Goal: Information Seeking & Learning: Learn about a topic

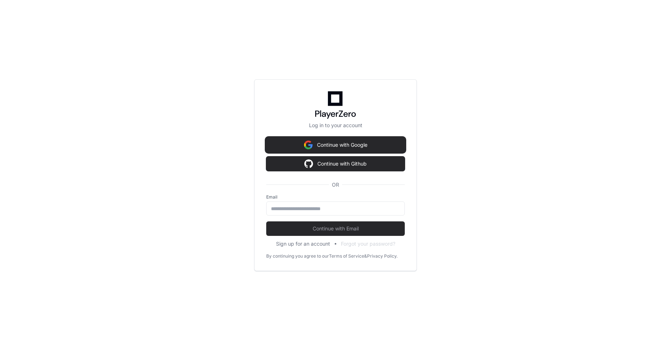
click at [312, 141] on button "Continue with Google" at bounding box center [335, 145] width 138 height 15
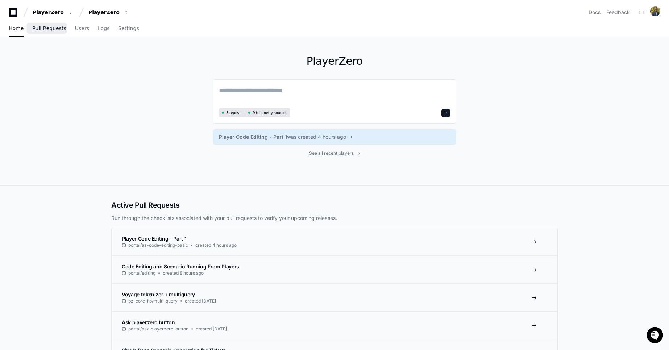
click at [53, 33] on link "Pull Requests" at bounding box center [49, 28] width 34 height 17
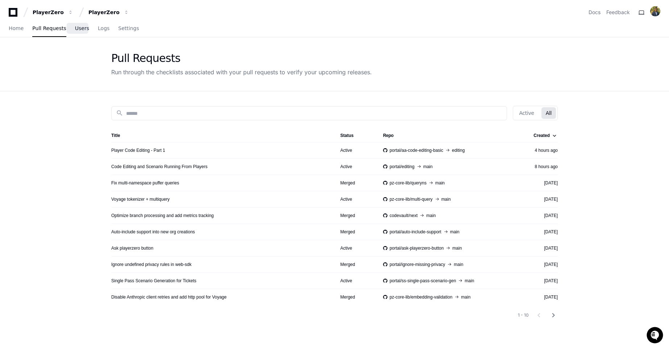
click at [80, 32] on link "Users" at bounding box center [82, 28] width 14 height 17
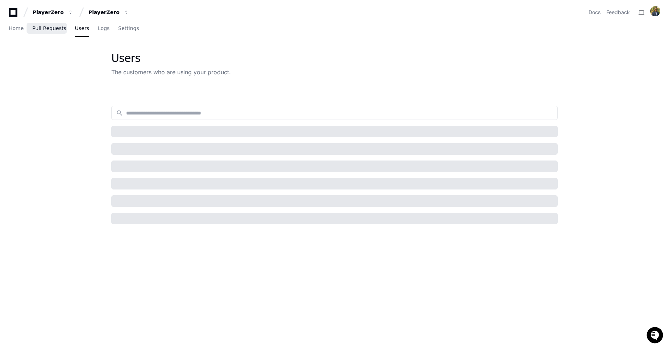
click at [45, 34] on link "Pull Requests" at bounding box center [49, 28] width 34 height 17
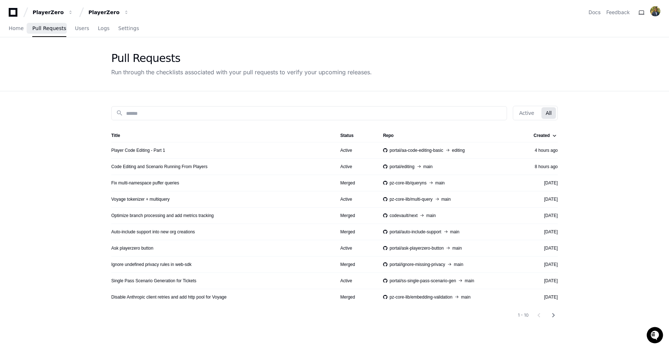
click at [70, 31] on div "Home Pull Requests Users Logs Settings" at bounding box center [74, 28] width 131 height 17
click at [79, 30] on span "Users" at bounding box center [82, 28] width 14 height 4
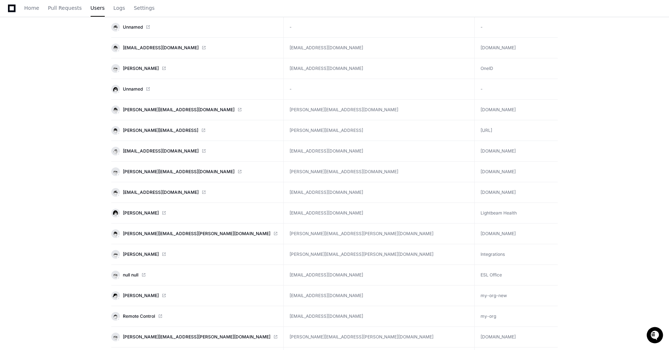
scroll to position [1511, 0]
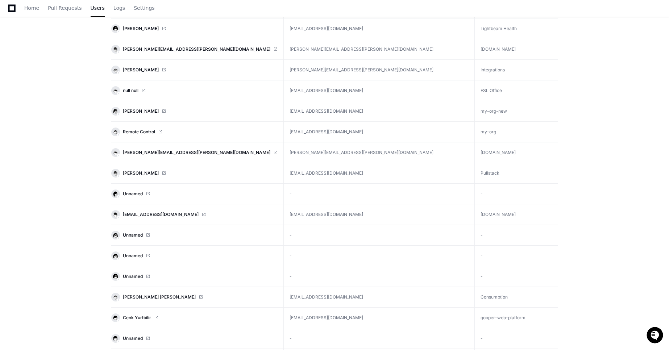
click at [136, 133] on span "Remote Control" at bounding box center [139, 132] width 32 height 6
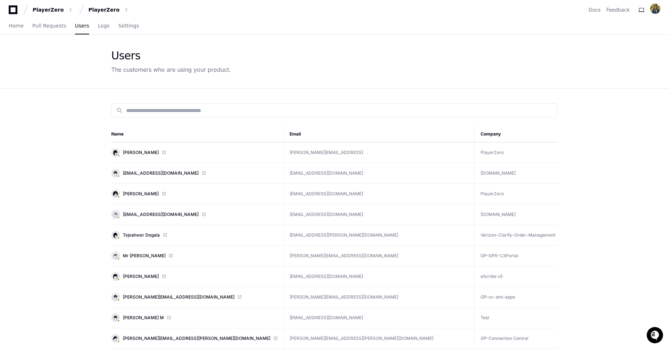
scroll to position [0, 0]
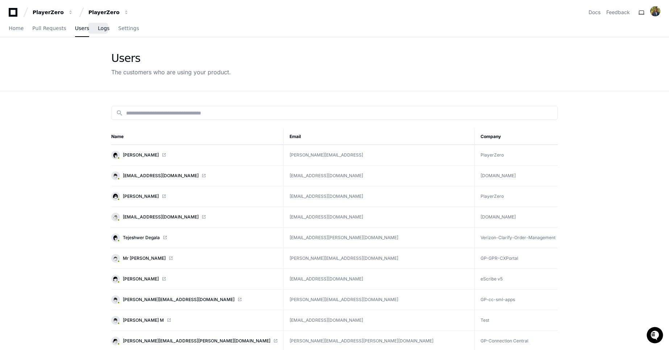
click at [99, 30] on span "Logs" at bounding box center [104, 28] width 12 height 4
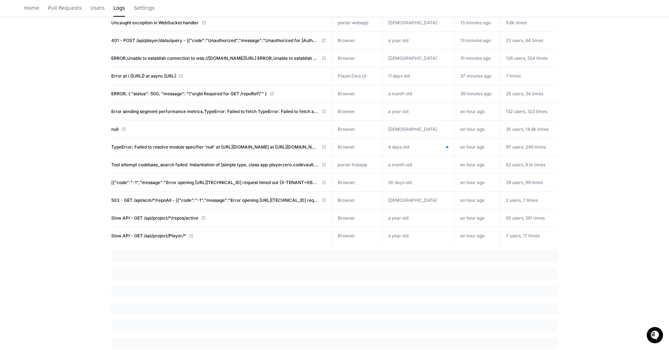
scroll to position [366, 0]
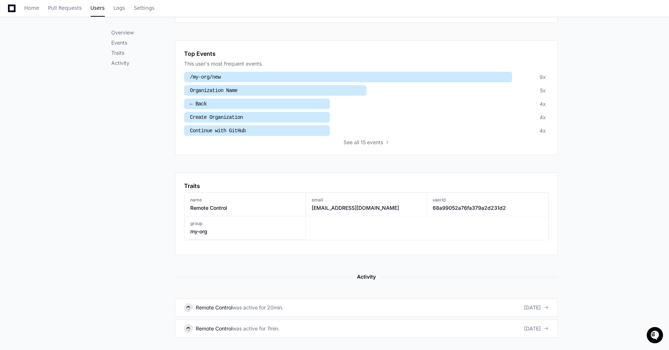
scroll to position [262, 0]
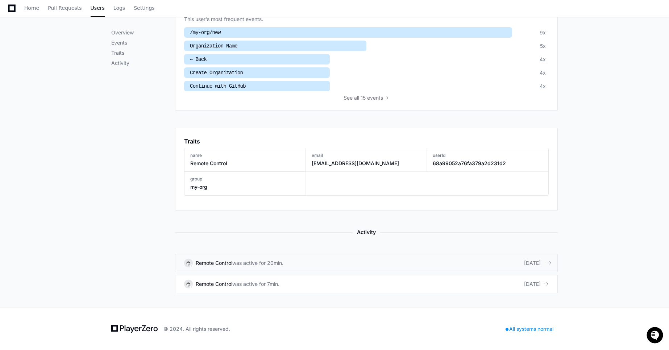
click at [289, 266] on link "Remote Control was active for 20min. [DATE]" at bounding box center [366, 263] width 383 height 18
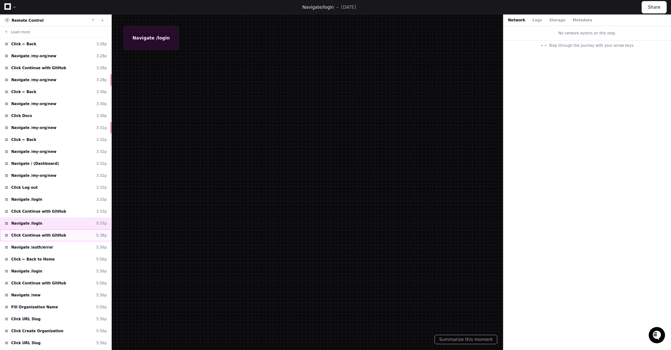
click at [69, 239] on div "Click Continue with GitHub 5:38p" at bounding box center [55, 235] width 111 height 12
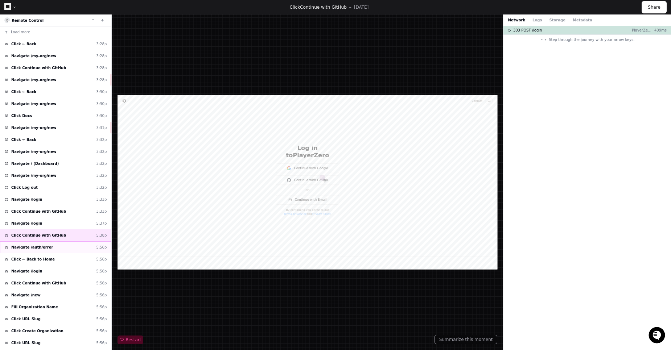
click at [61, 250] on div "Navigate /auth/error 5:56p" at bounding box center [55, 247] width 111 height 12
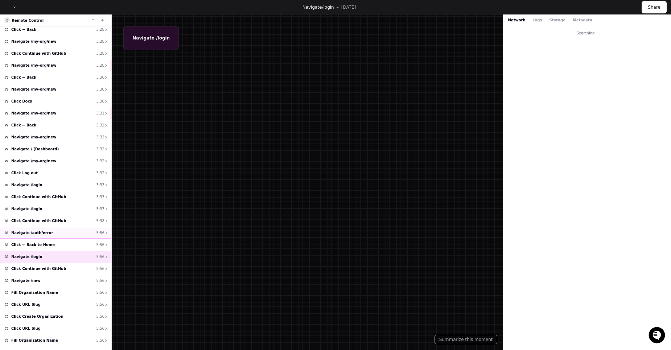
scroll to position [29, 0]
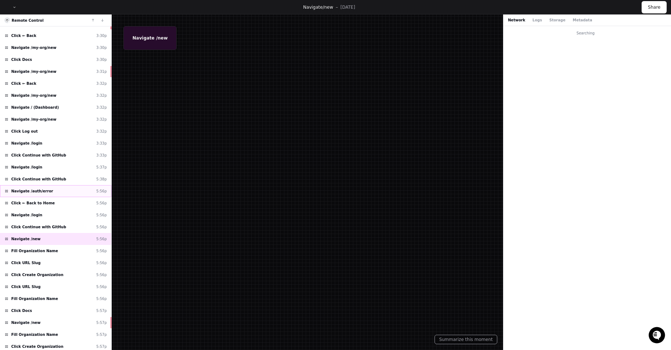
scroll to position [58, 0]
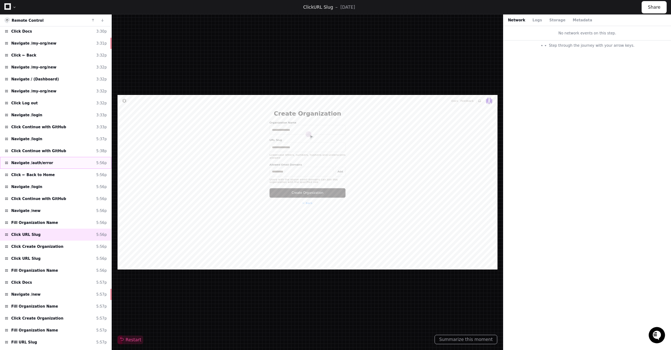
type input "******"
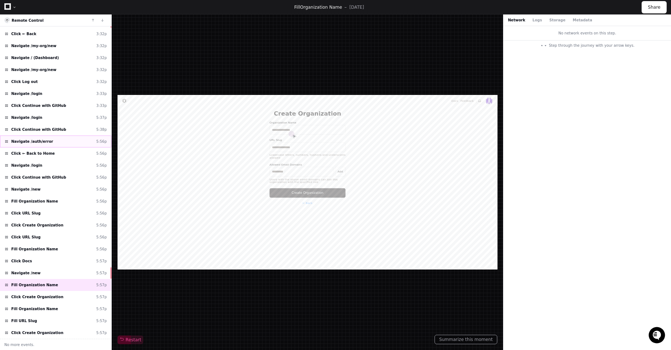
type input "******"
